Goal: Check status: Check status

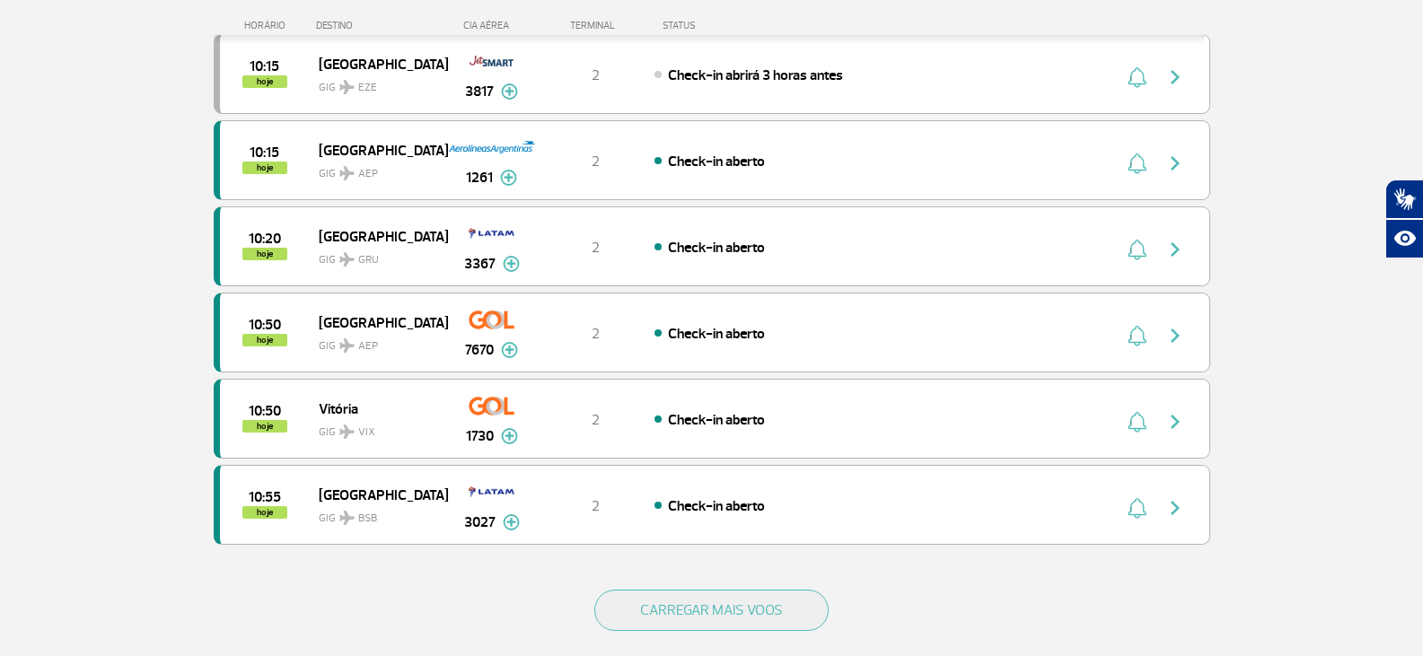
scroll to position [1519, 0]
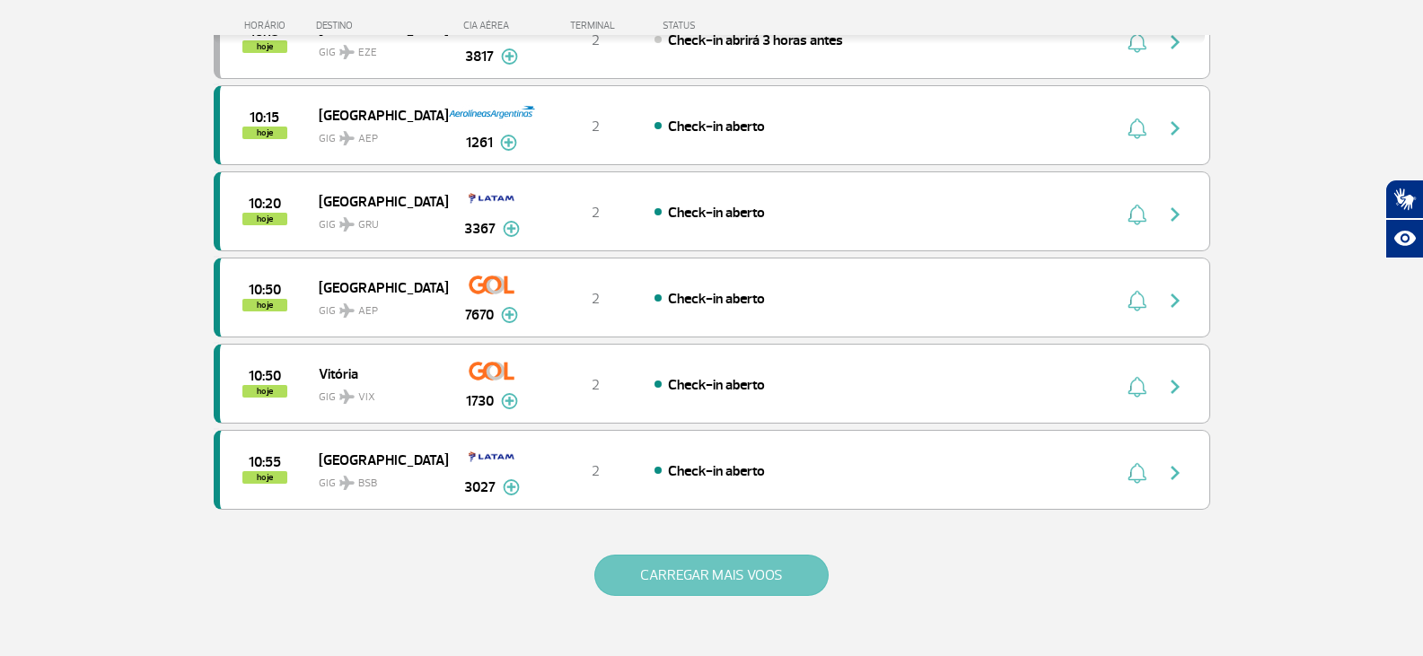
click at [694, 584] on button "CARREGAR MAIS VOOS" at bounding box center [712, 575] width 234 height 41
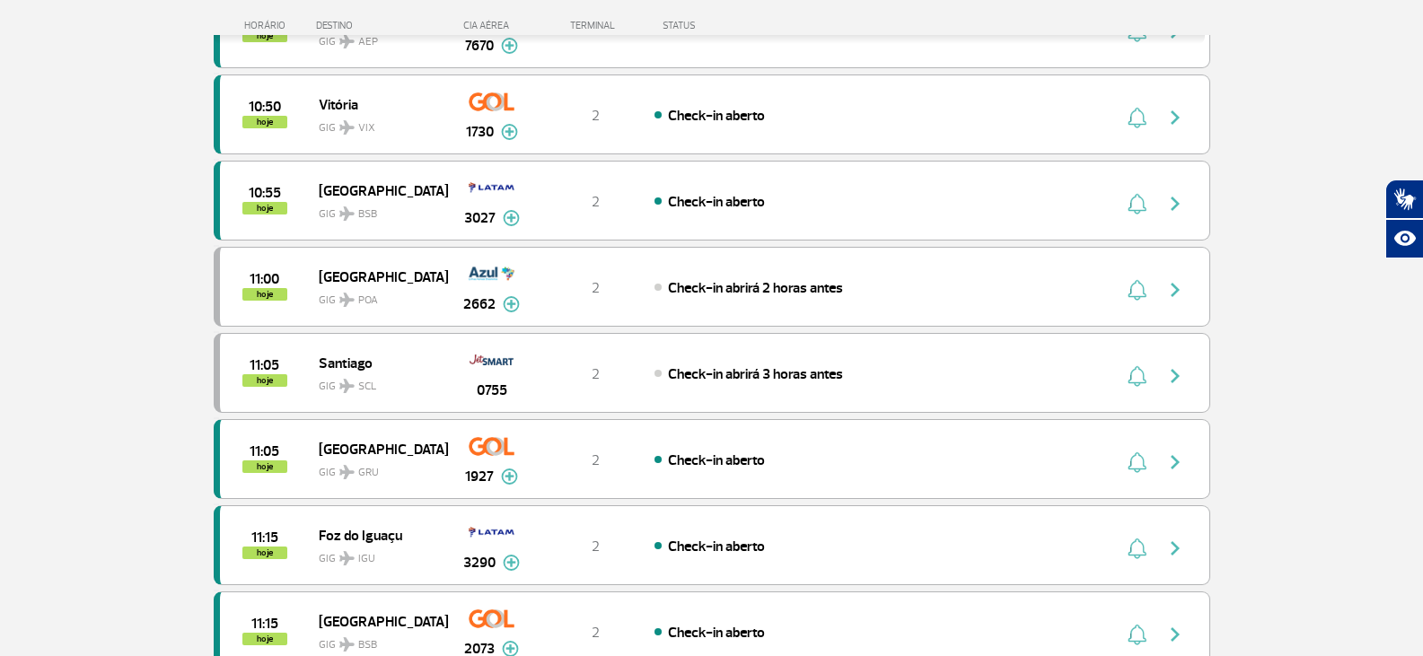
scroll to position [1752, 0]
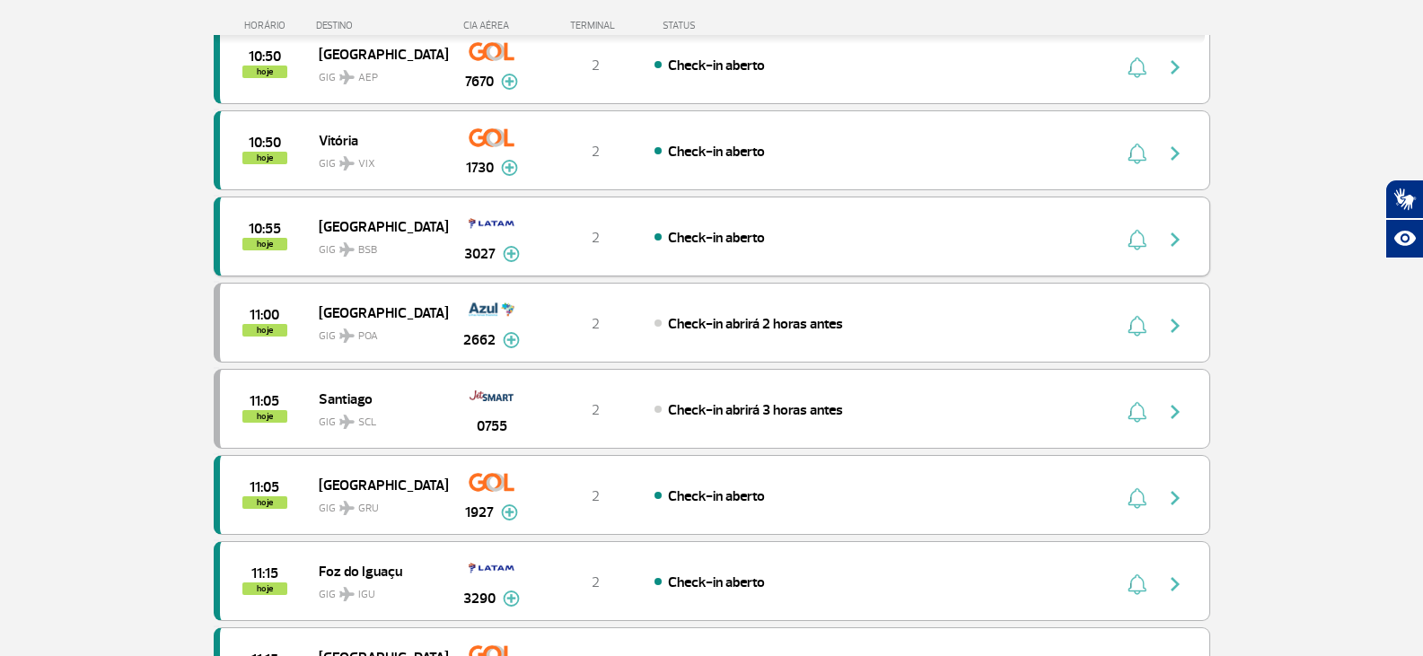
click at [422, 238] on span "GIG BSB" at bounding box center [376, 246] width 115 height 26
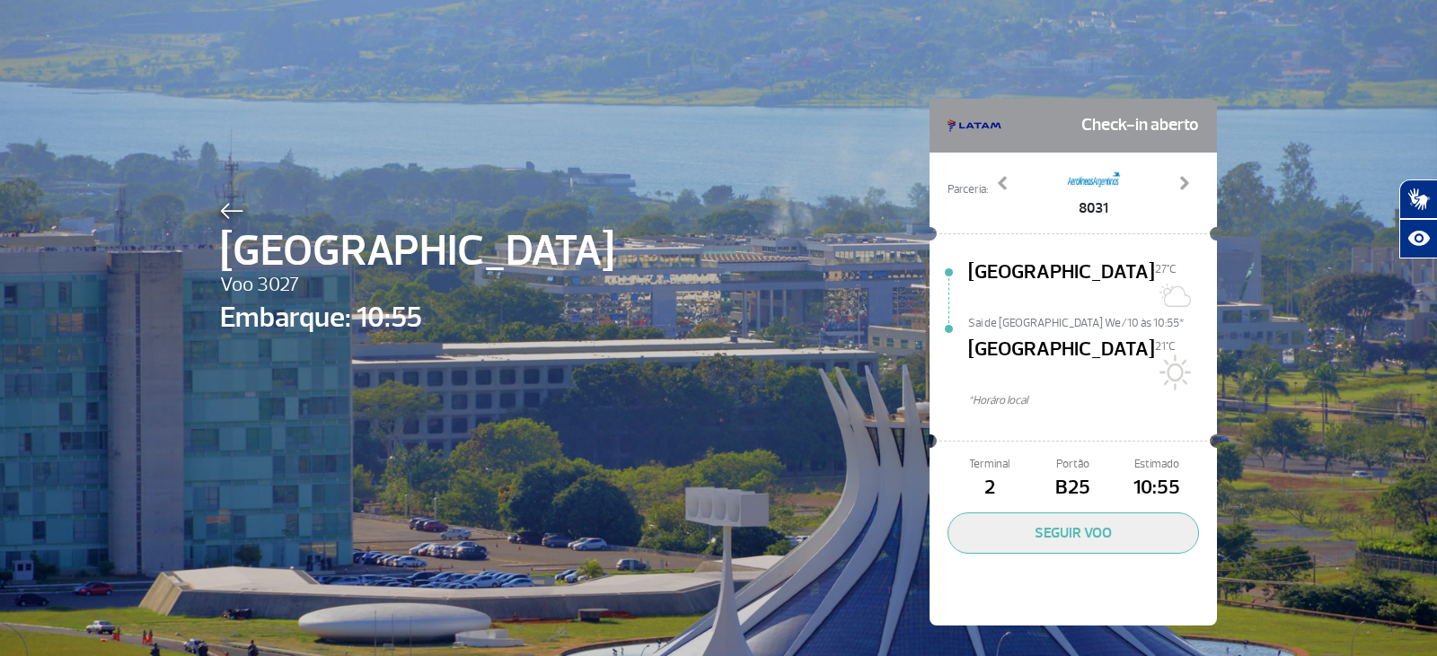
click at [224, 215] on img at bounding box center [231, 211] width 23 height 16
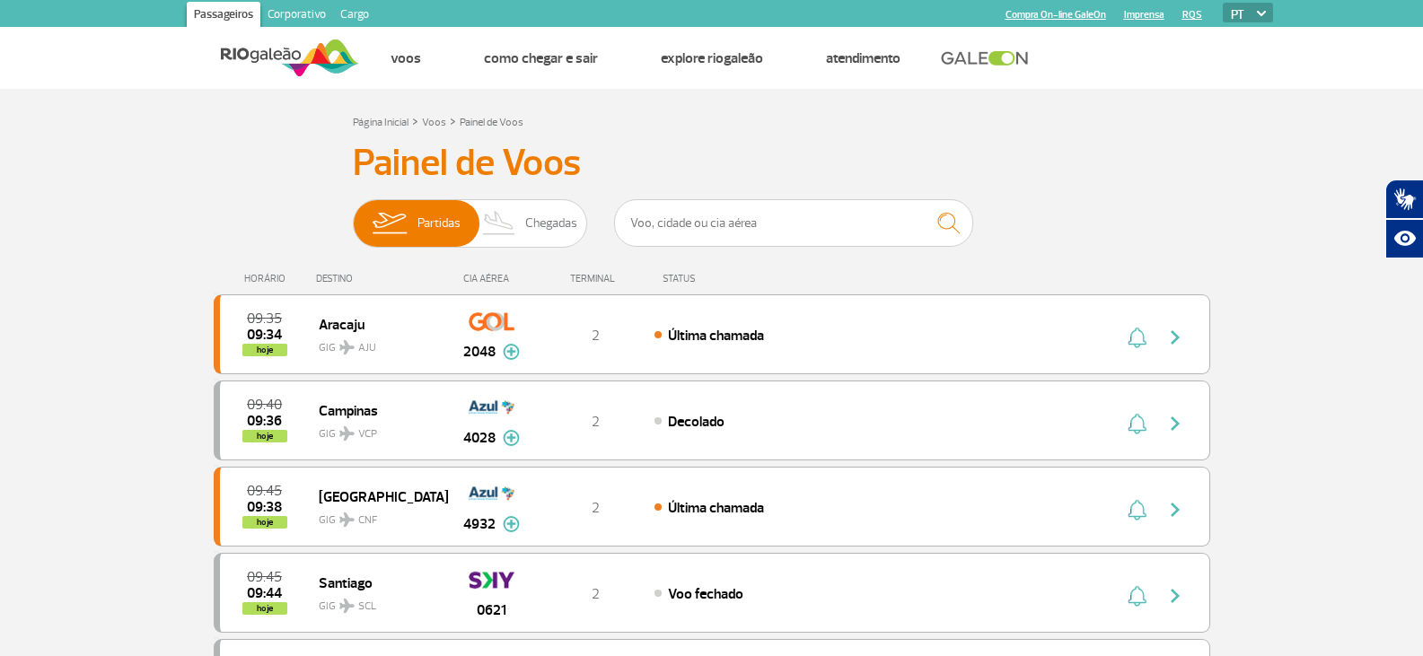
click at [327, 48] on img at bounding box center [290, 58] width 138 height 44
